Goal: Information Seeking & Learning: Learn about a topic

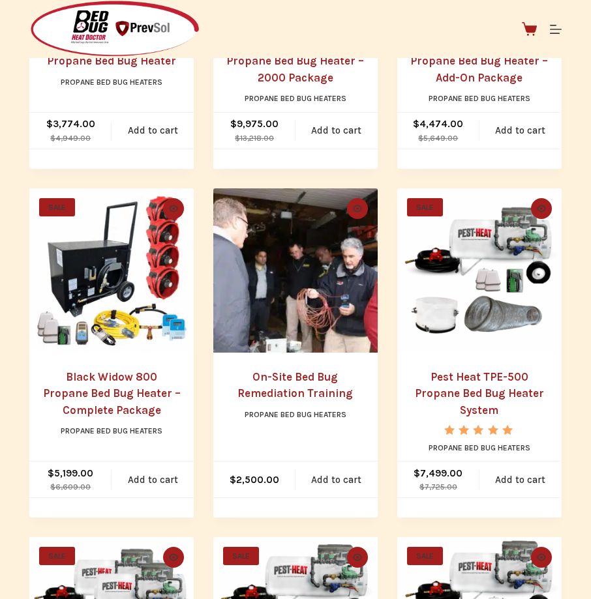
scroll to position [503, 0]
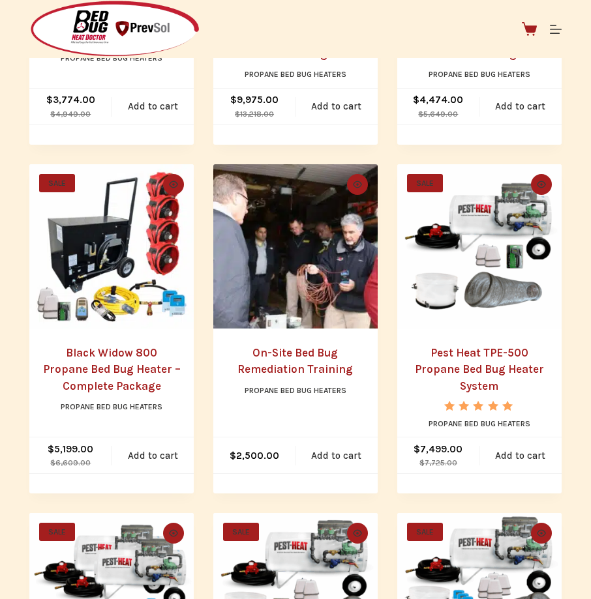
click at [274, 376] on link "On-Site Bed Bug Remediation Training" at bounding box center [294, 361] width 115 height 30
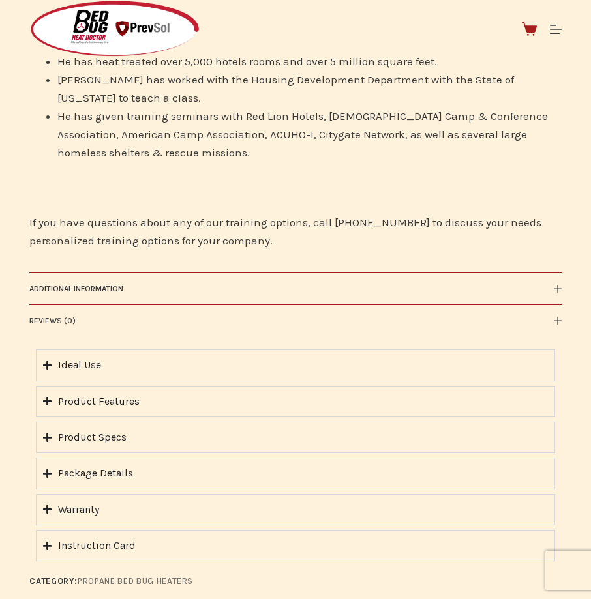
scroll to position [2380, 0]
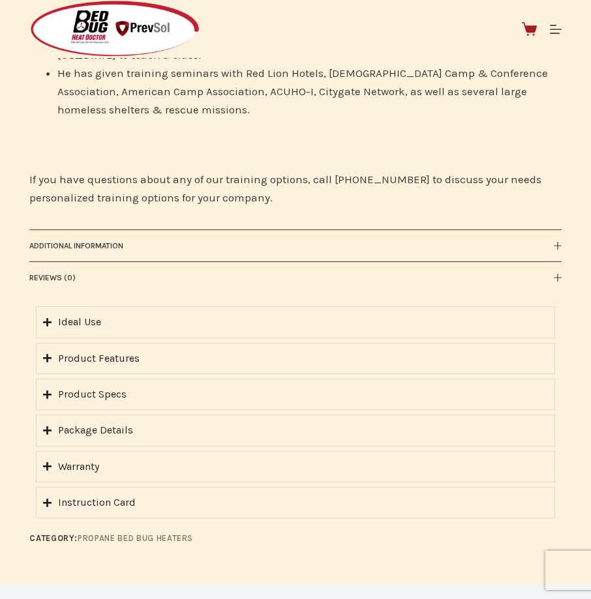
click at [70, 314] on div "Ideal Use" at bounding box center [79, 322] width 43 height 17
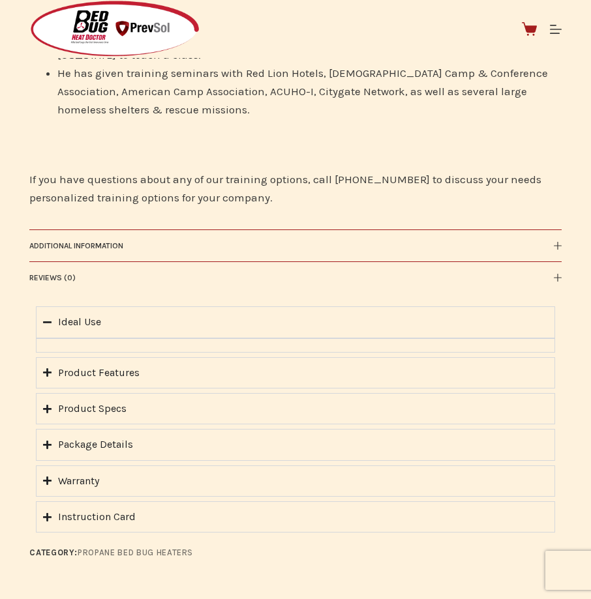
click at [65, 314] on div "Ideal Use" at bounding box center [79, 322] width 43 height 17
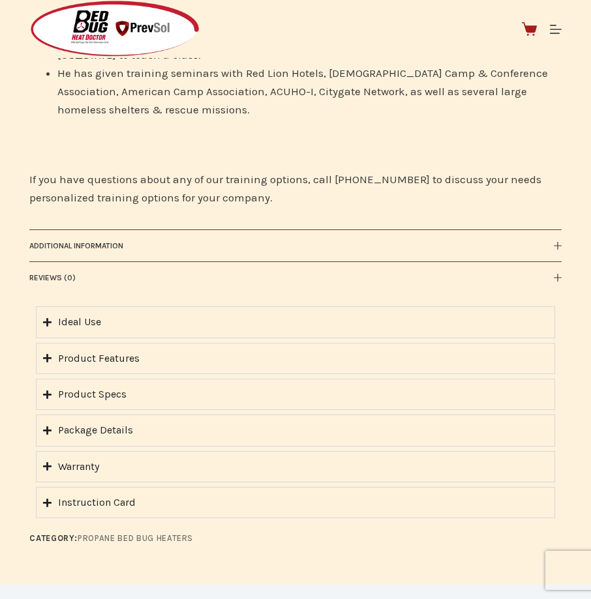
click at [67, 350] on div "Product Features" at bounding box center [99, 358] width 82 height 17
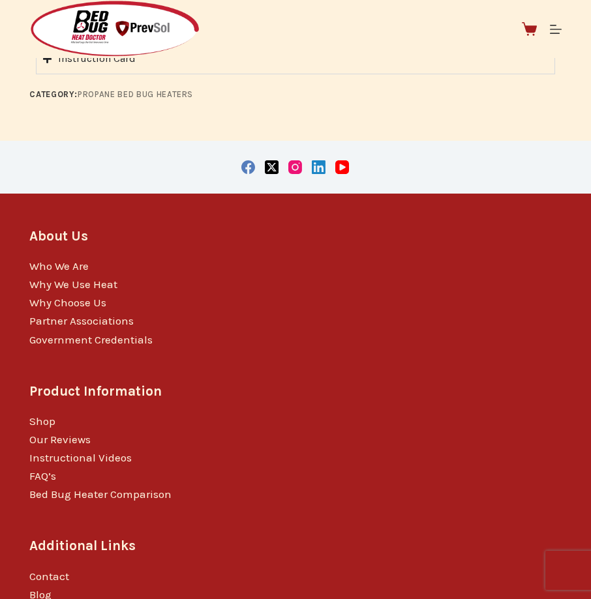
scroll to position [2881, 0]
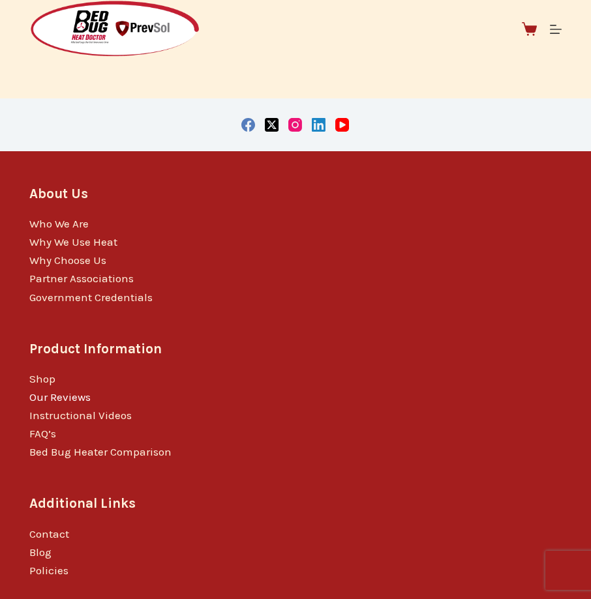
click at [57, 391] on link "Our Reviews" at bounding box center [59, 397] width 61 height 13
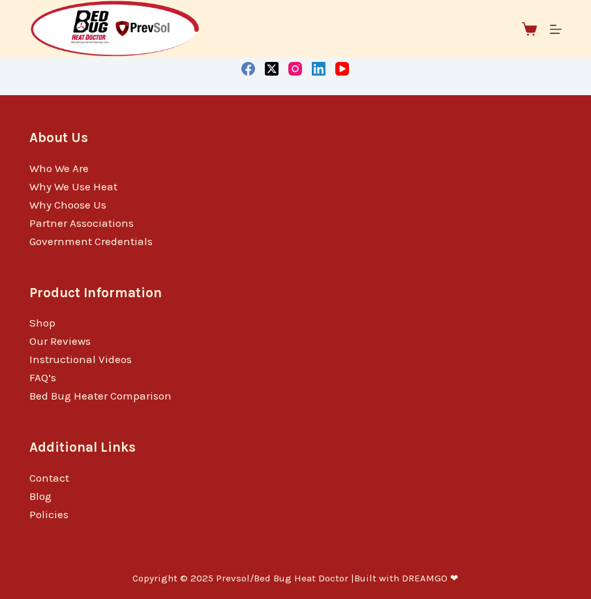
scroll to position [940, 0]
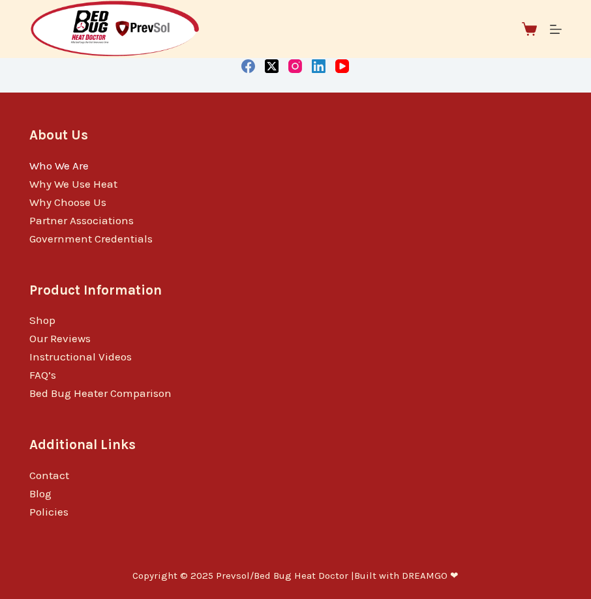
click at [42, 164] on link "Who We Are" at bounding box center [58, 165] width 59 height 13
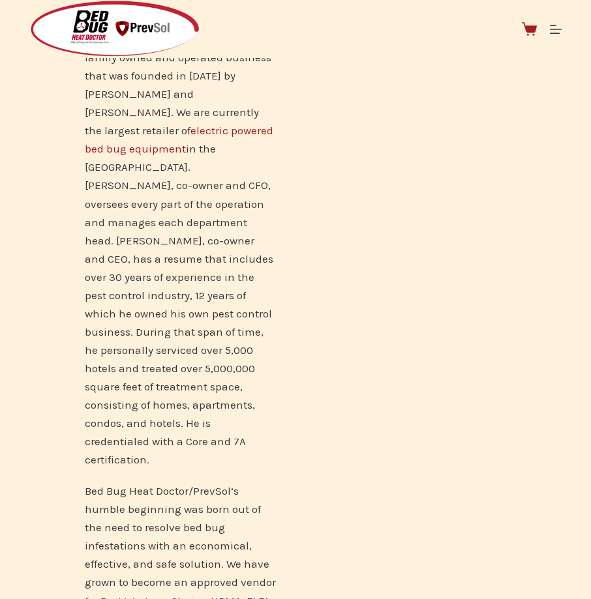
scroll to position [652, 0]
